Goal: Task Accomplishment & Management: Use online tool/utility

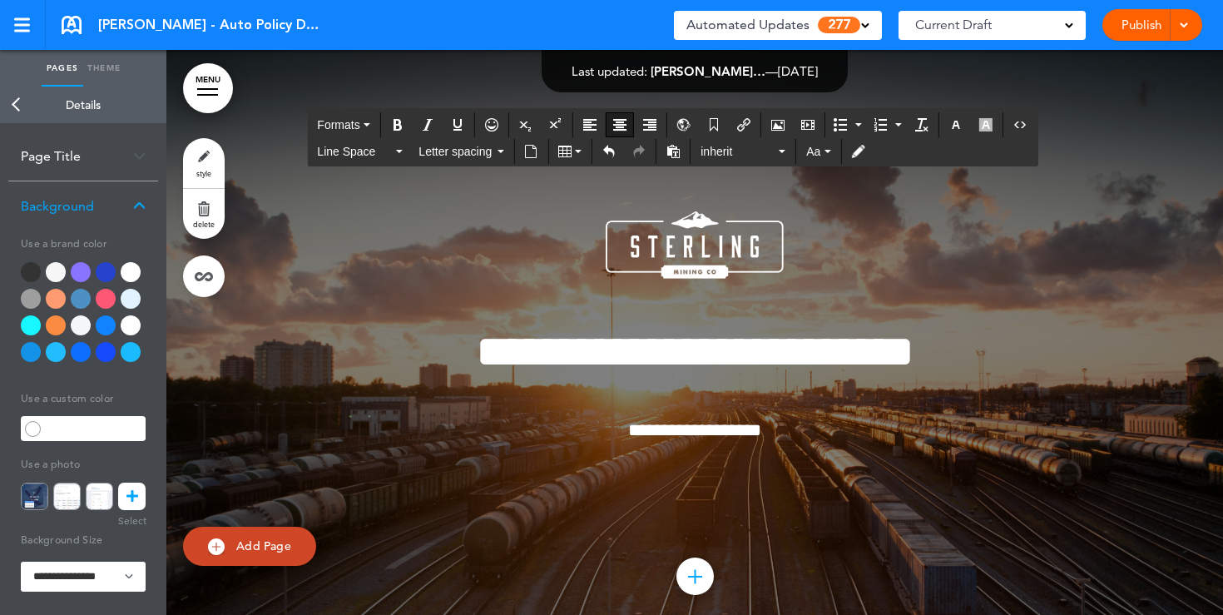
drag, startPoint x: 744, startPoint y: 415, endPoint x: 571, endPoint y: 411, distance: 173.1
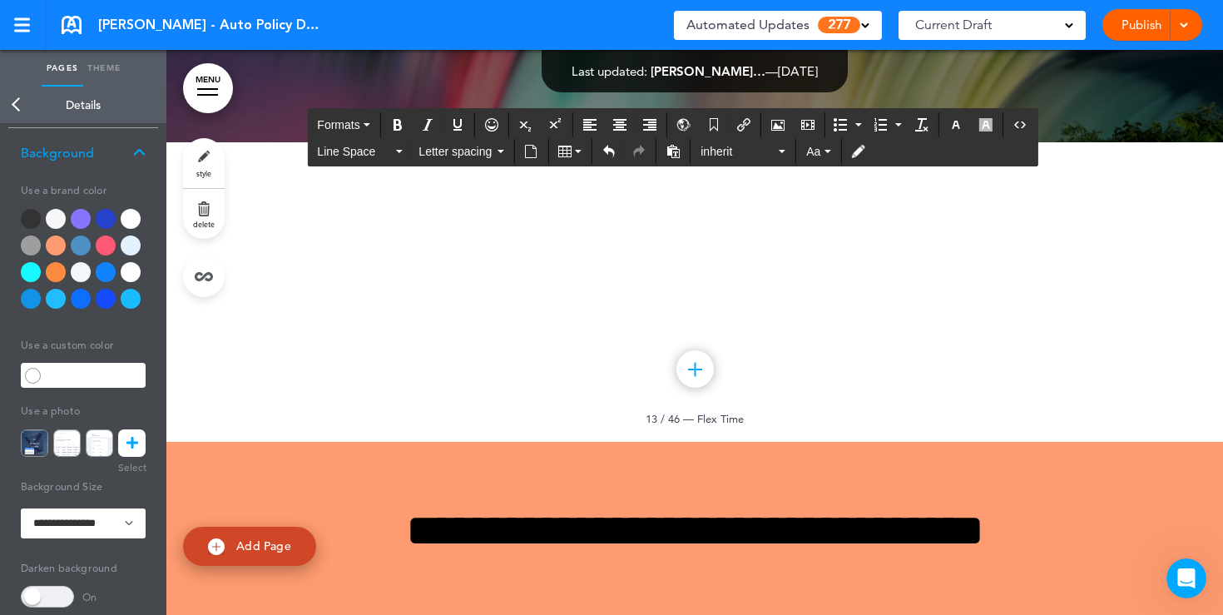
drag, startPoint x: 753, startPoint y: 359, endPoint x: 547, endPoint y: 236, distance: 239.1
click at [953, 125] on icon "button" at bounding box center [955, 124] width 13 height 13
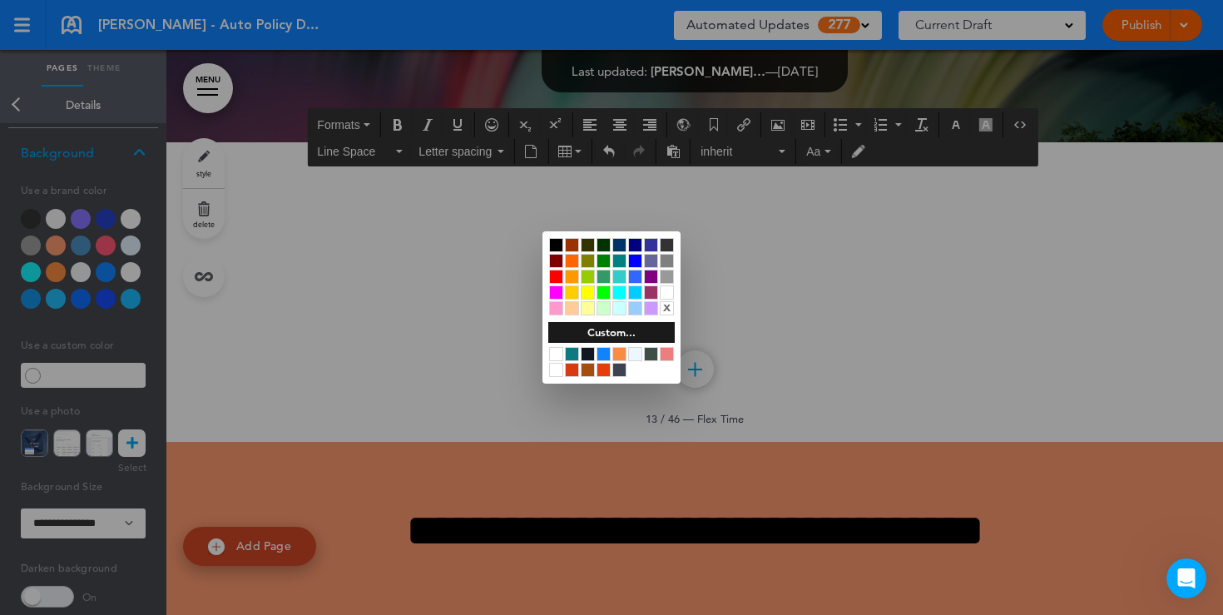
click at [556, 246] on div at bounding box center [556, 245] width 14 height 14
click at [202, 161] on div at bounding box center [611, 307] width 1223 height 615
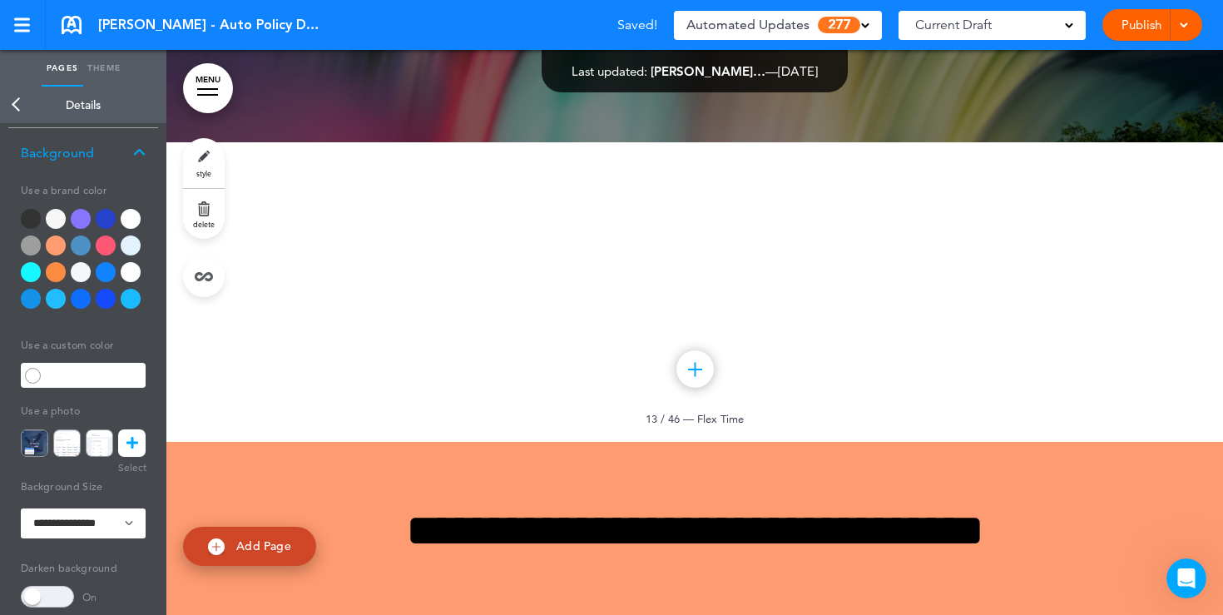
click at [202, 161] on link "style" at bounding box center [204, 163] width 42 height 50
click at [132, 218] on div at bounding box center [131, 219] width 20 height 20
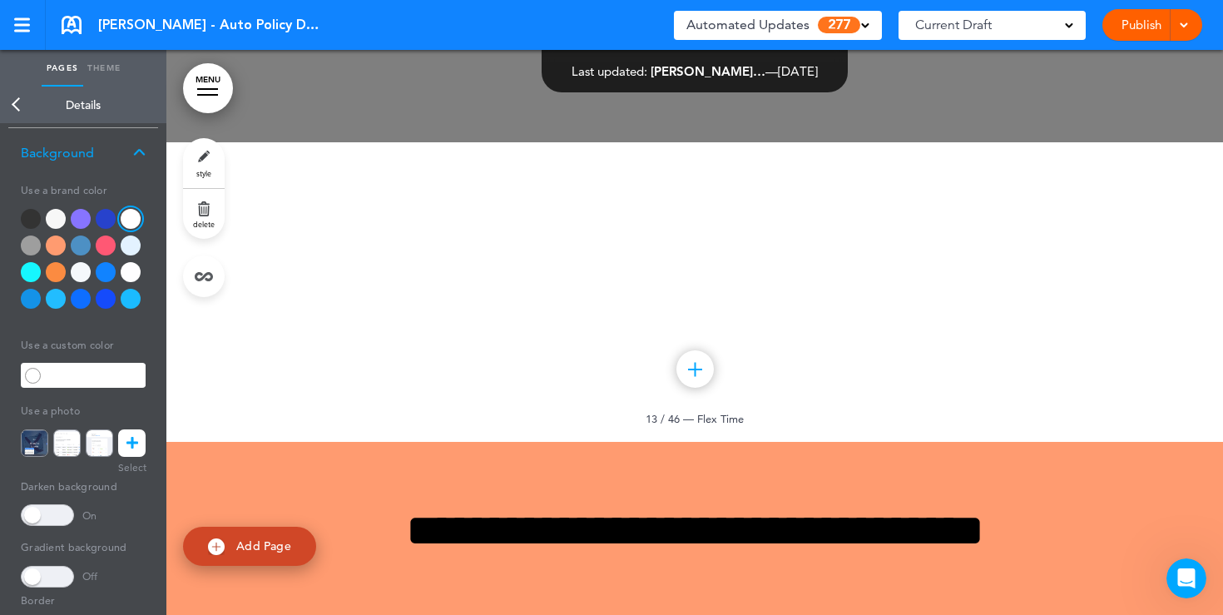
click at [67, 511] on span at bounding box center [47, 515] width 53 height 22
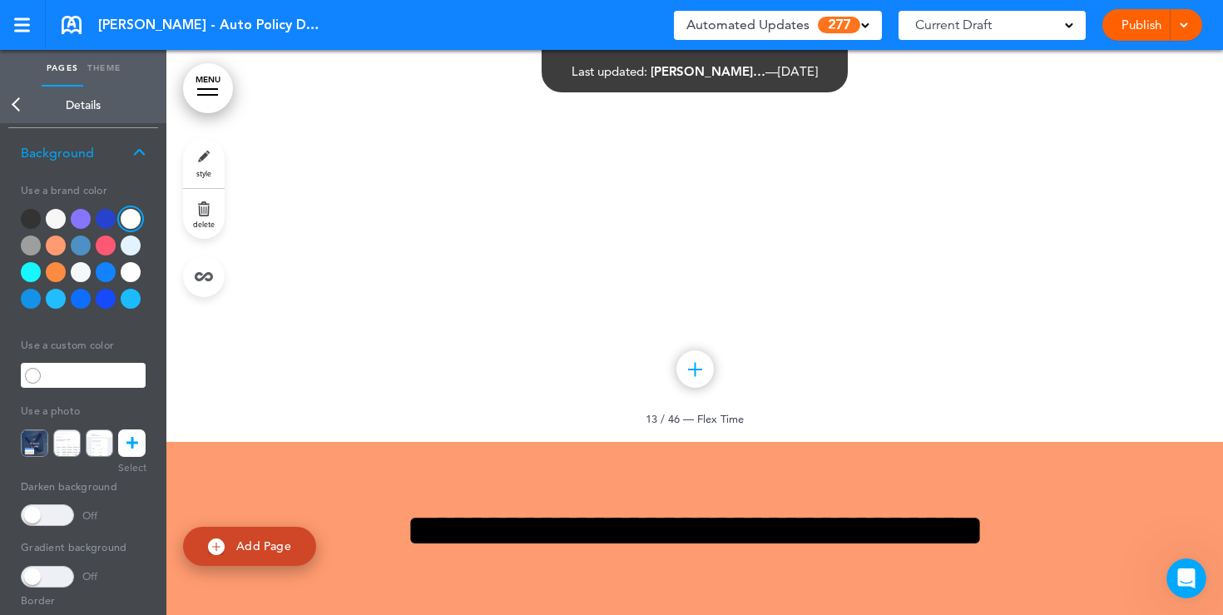
click at [16, 109] on link "Back" at bounding box center [16, 105] width 33 height 37
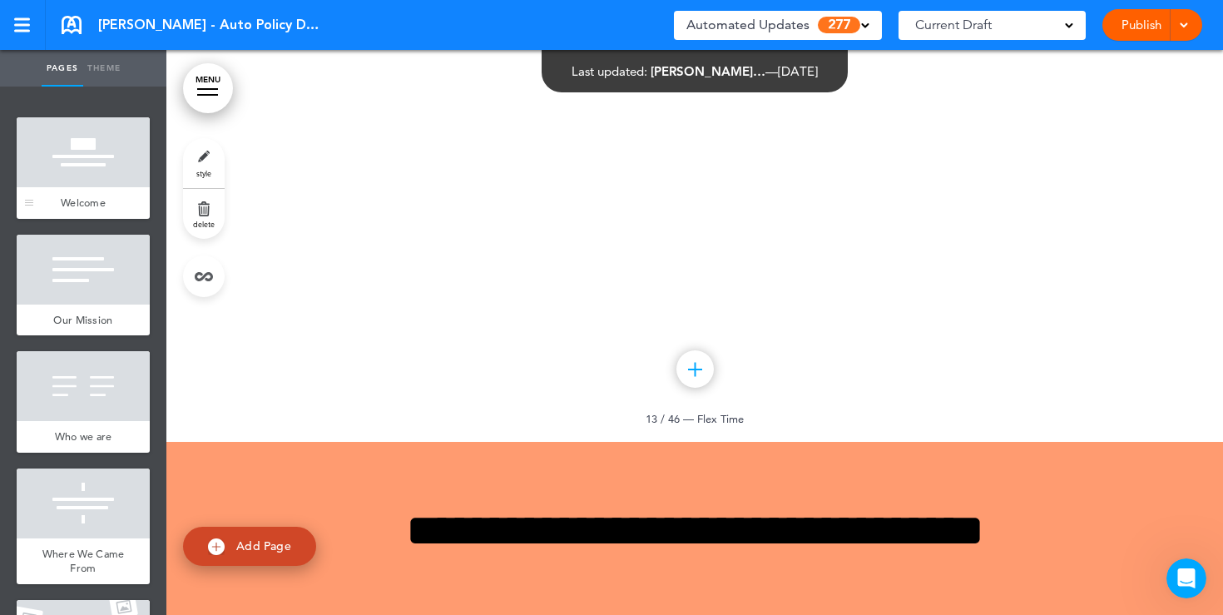
click at [64, 159] on div at bounding box center [83, 152] width 133 height 70
